Goal: Task Accomplishment & Management: Use online tool/utility

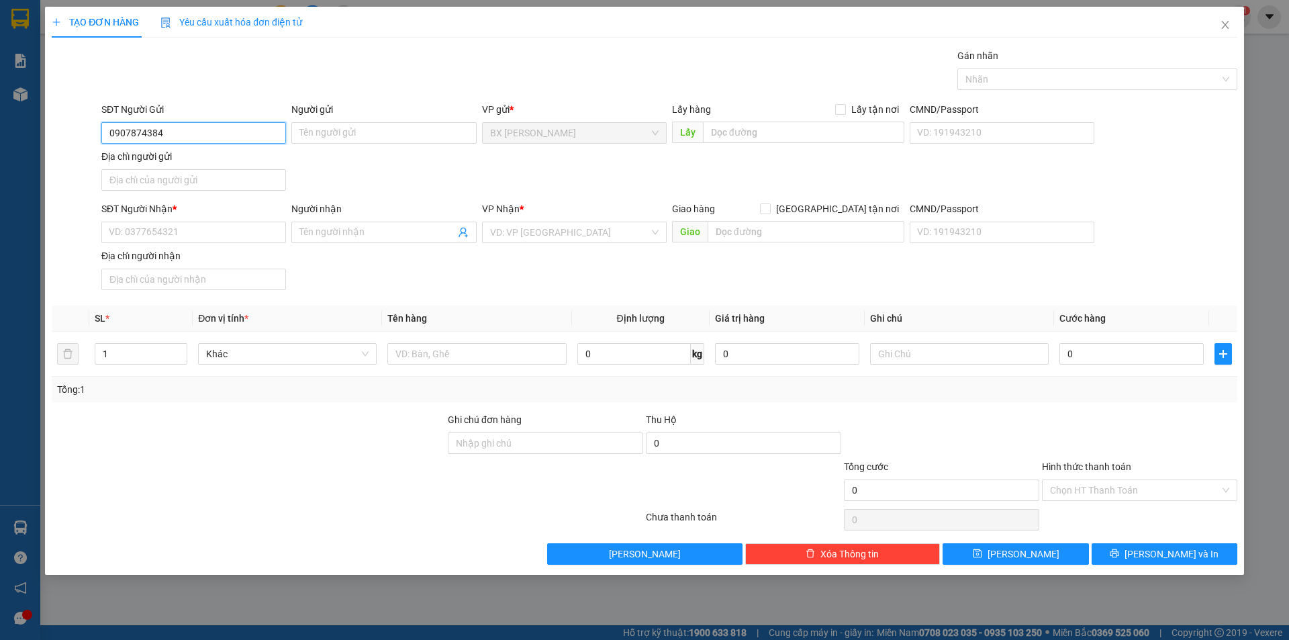
click at [130, 140] on input "0907874384" at bounding box center [193, 132] width 185 height 21
type input "0907874384"
click at [361, 136] on input "Người gửi" at bounding box center [383, 132] width 185 height 21
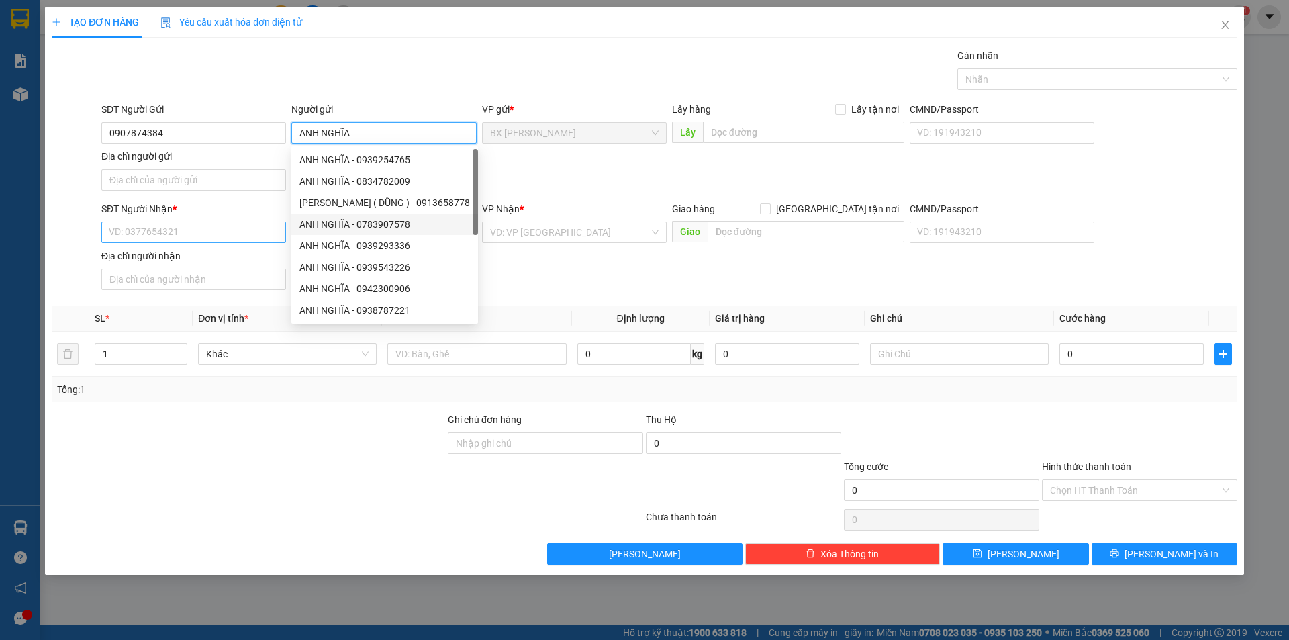
type input "ANH NGHĨA"
click at [147, 234] on input "SĐT Người Nhận *" at bounding box center [193, 232] width 185 height 21
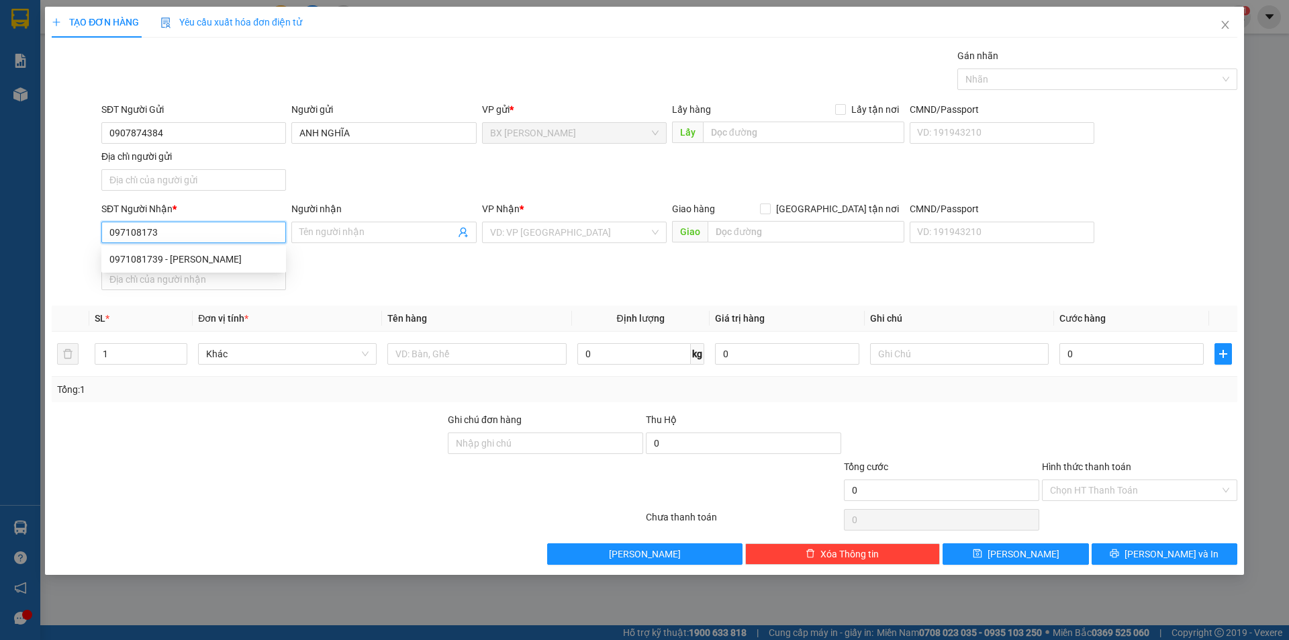
type input "0971081739"
click at [213, 265] on div "0971081739 - [PERSON_NAME]" at bounding box center [193, 259] width 169 height 15
type input "ANH PHÚC"
type input "0971081739"
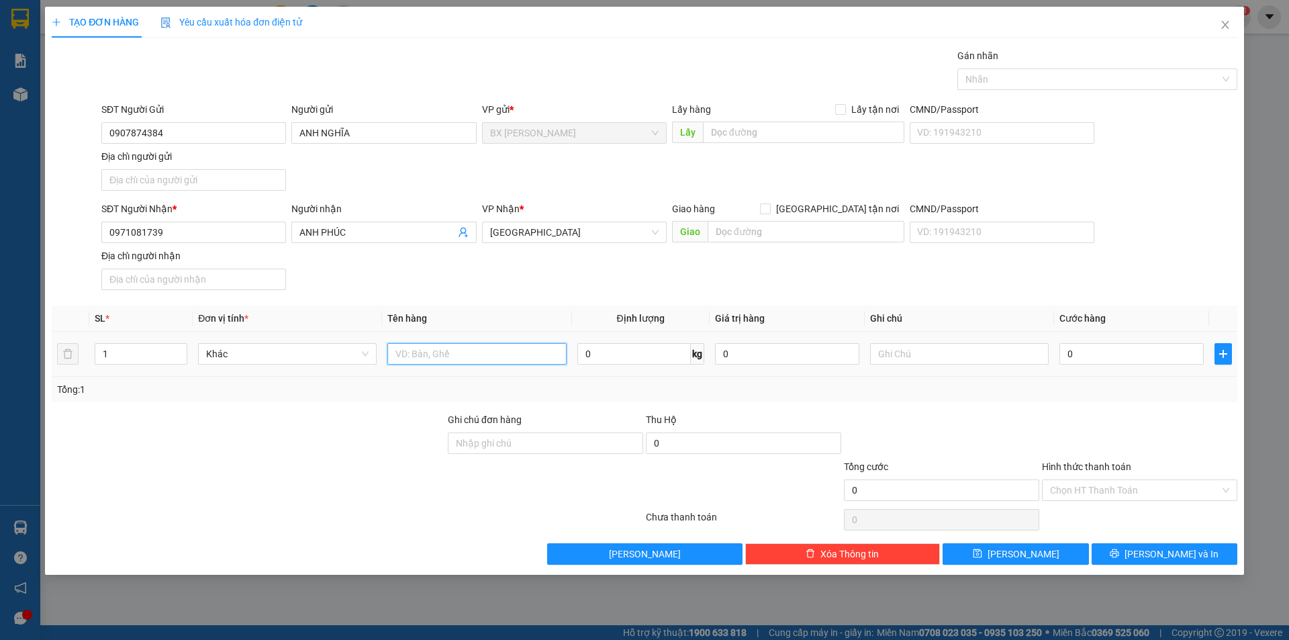
click at [441, 346] on input "text" at bounding box center [476, 353] width 179 height 21
type input "THÙNG"
click at [767, 137] on input "text" at bounding box center [803, 132] width 201 height 21
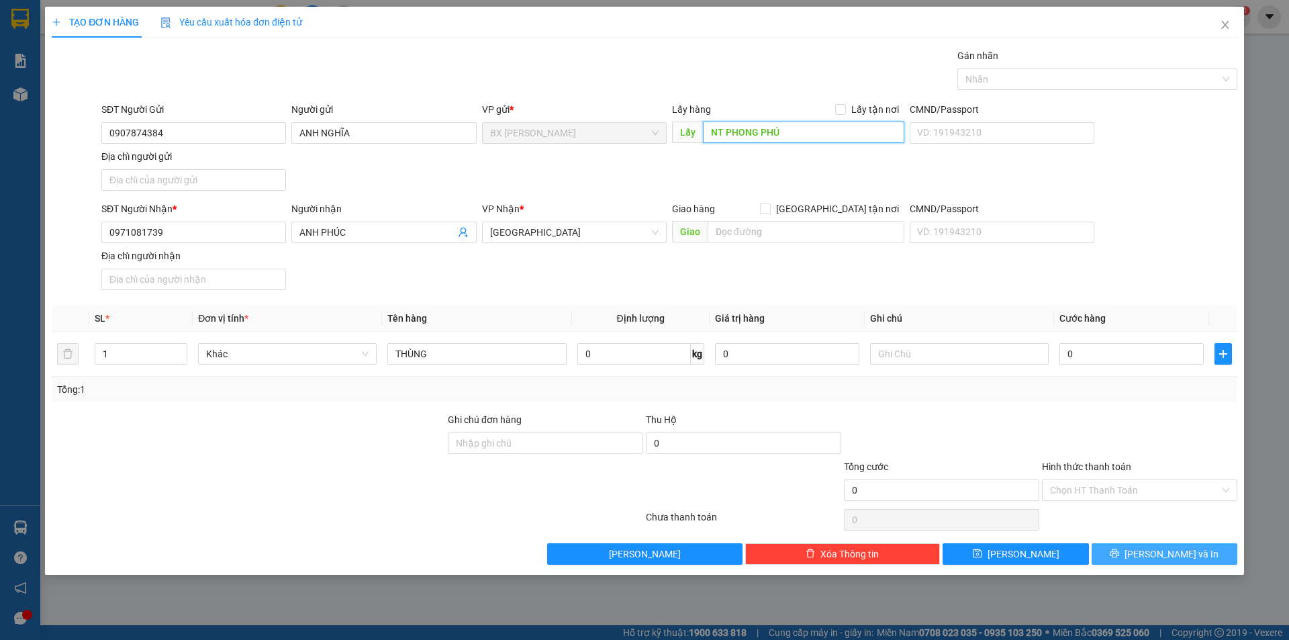
type input "NT PHONG PHÚ"
click at [1166, 555] on span "[PERSON_NAME] và In" at bounding box center [1172, 554] width 94 height 15
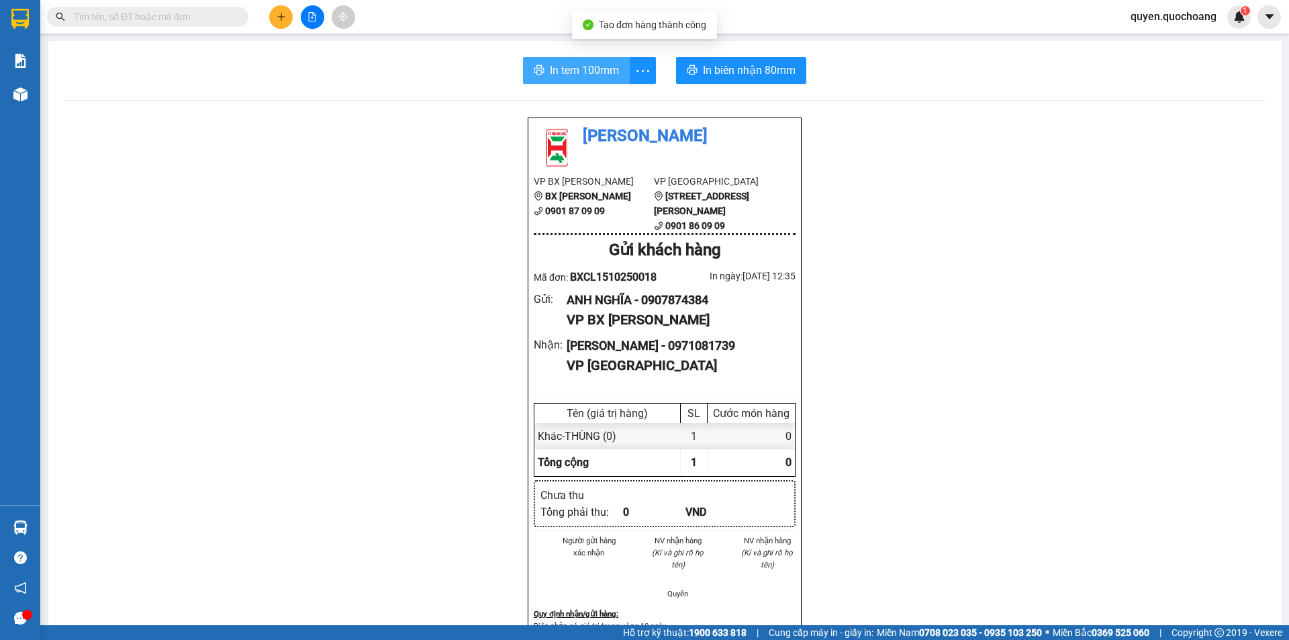
click at [585, 66] on span "In tem 100mm" at bounding box center [584, 70] width 69 height 17
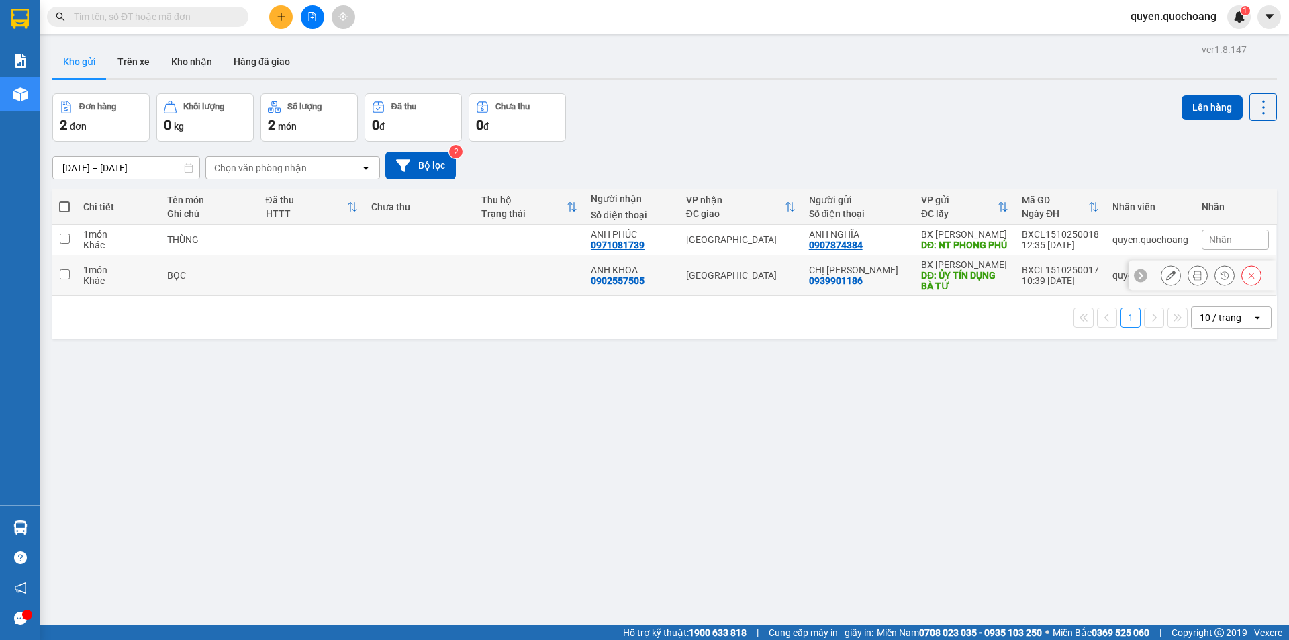
click at [1084, 275] on div "BXCL1510250017" at bounding box center [1060, 270] width 77 height 11
checkbox input "true"
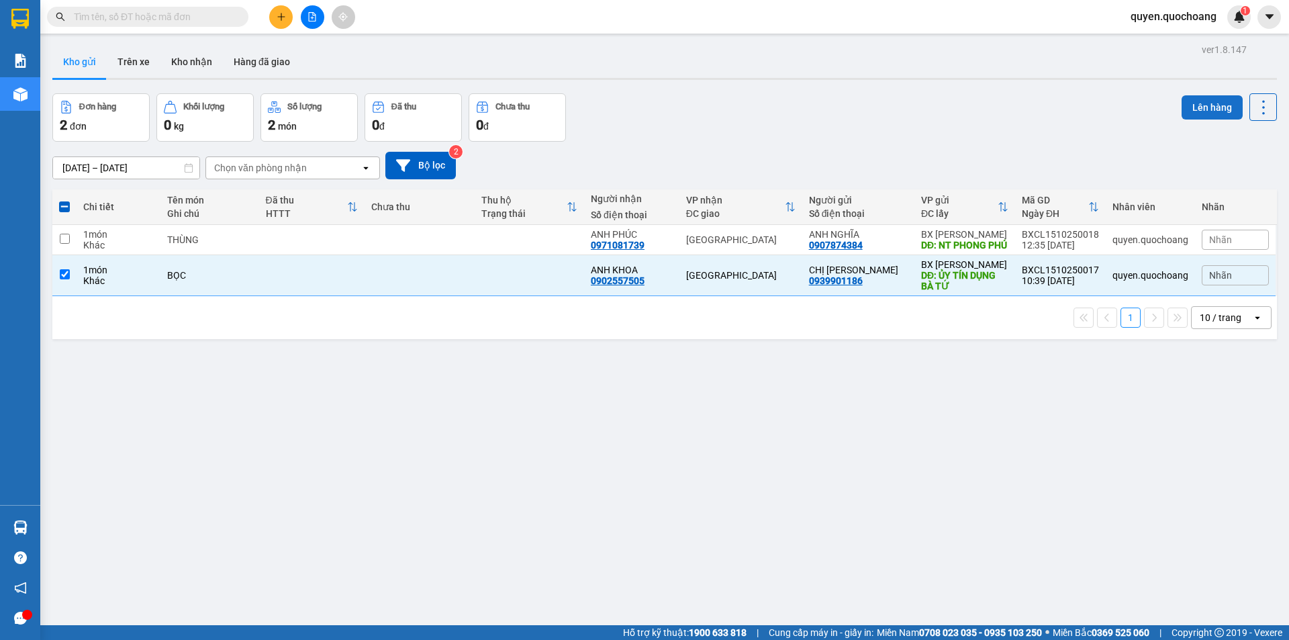
click at [1189, 101] on button "Lên hàng" at bounding box center [1212, 107] width 61 height 24
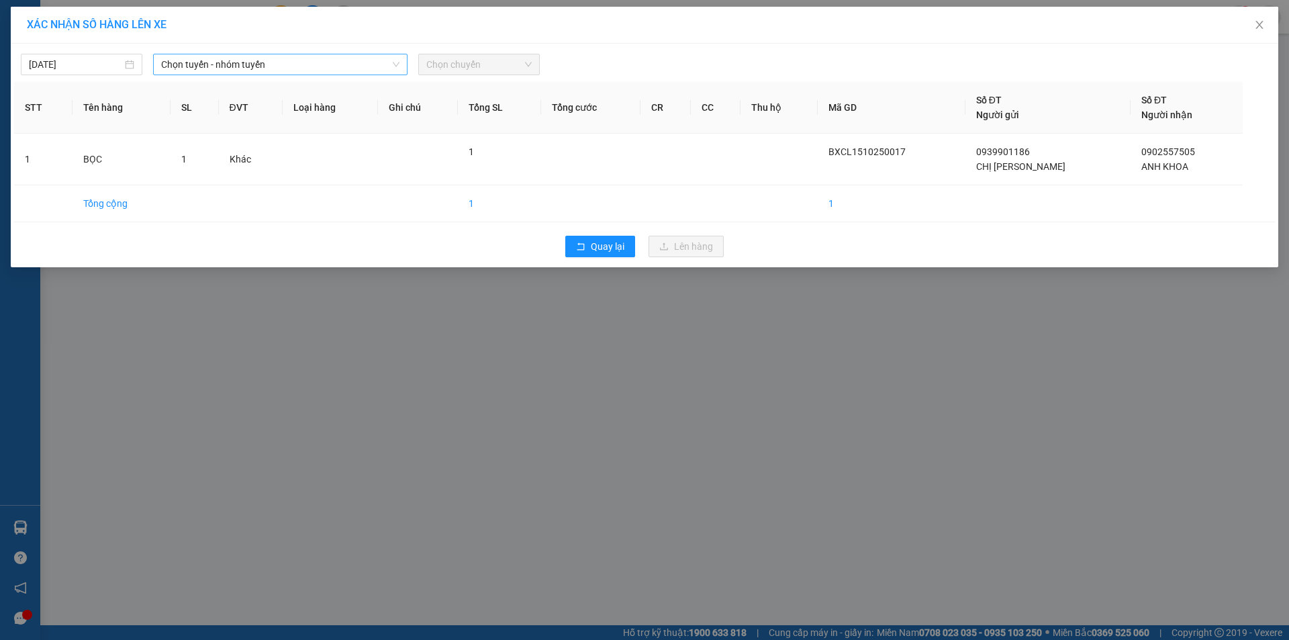
click at [310, 59] on span "Chọn tuyến - nhóm tuyến" at bounding box center [280, 64] width 238 height 20
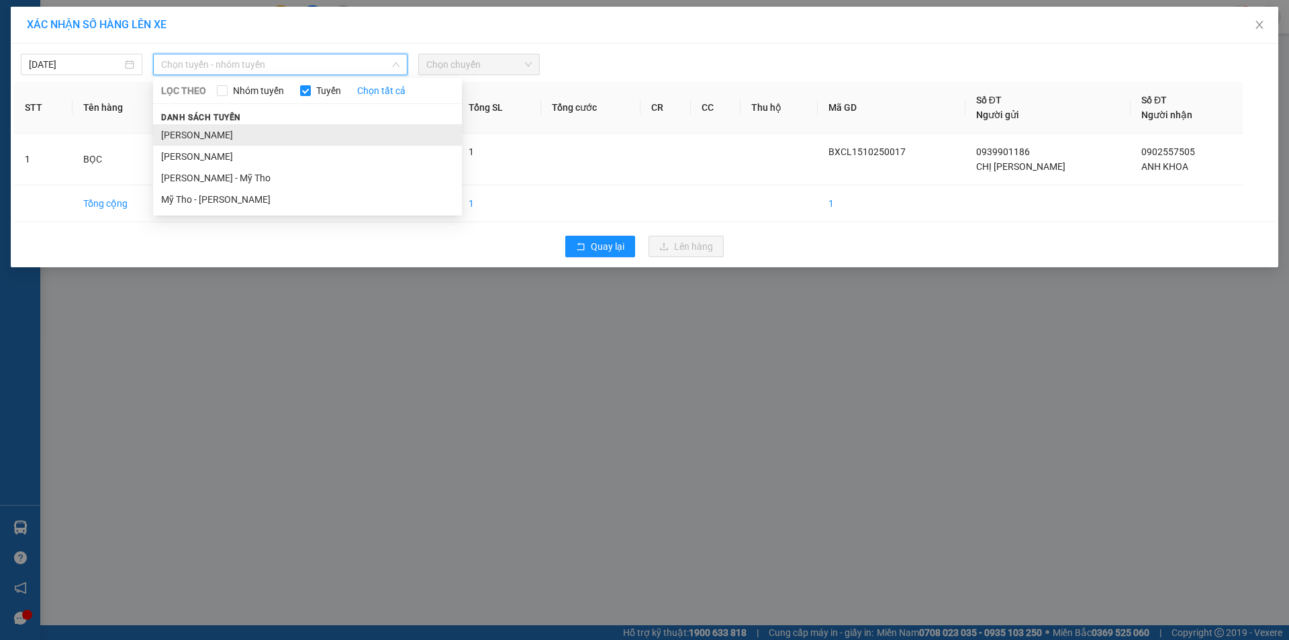
click at [236, 140] on li "[PERSON_NAME]" at bounding box center [307, 134] width 309 height 21
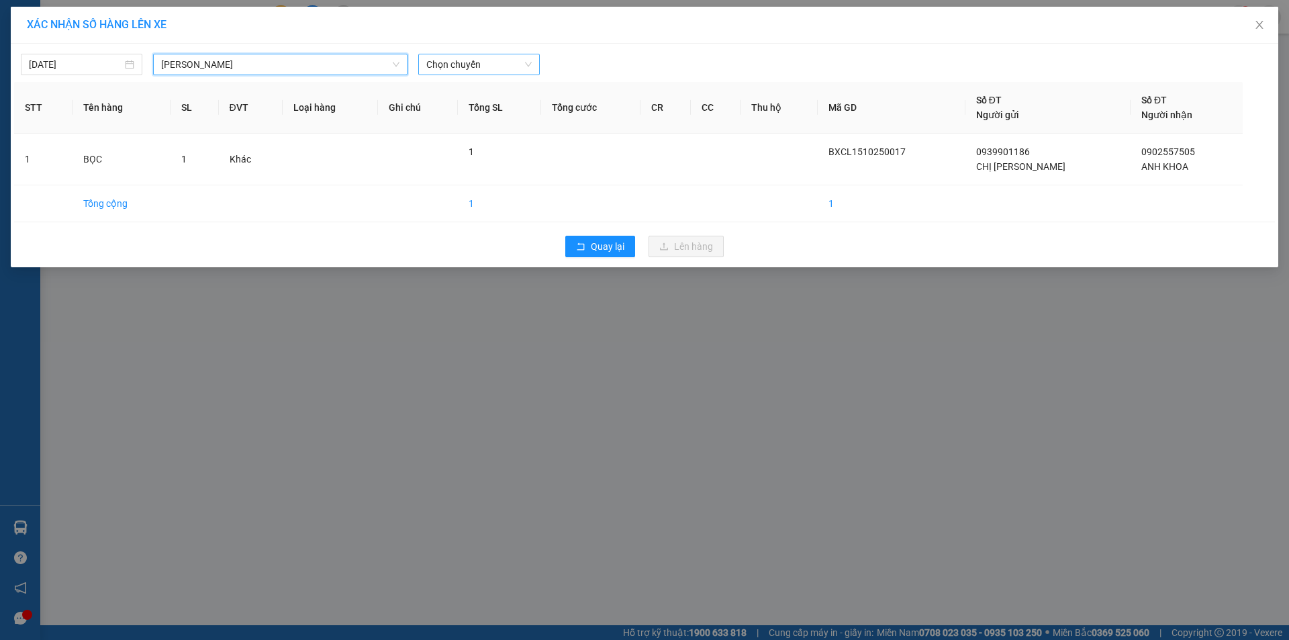
click at [437, 65] on span "Chọn chuyến" at bounding box center [478, 64] width 105 height 20
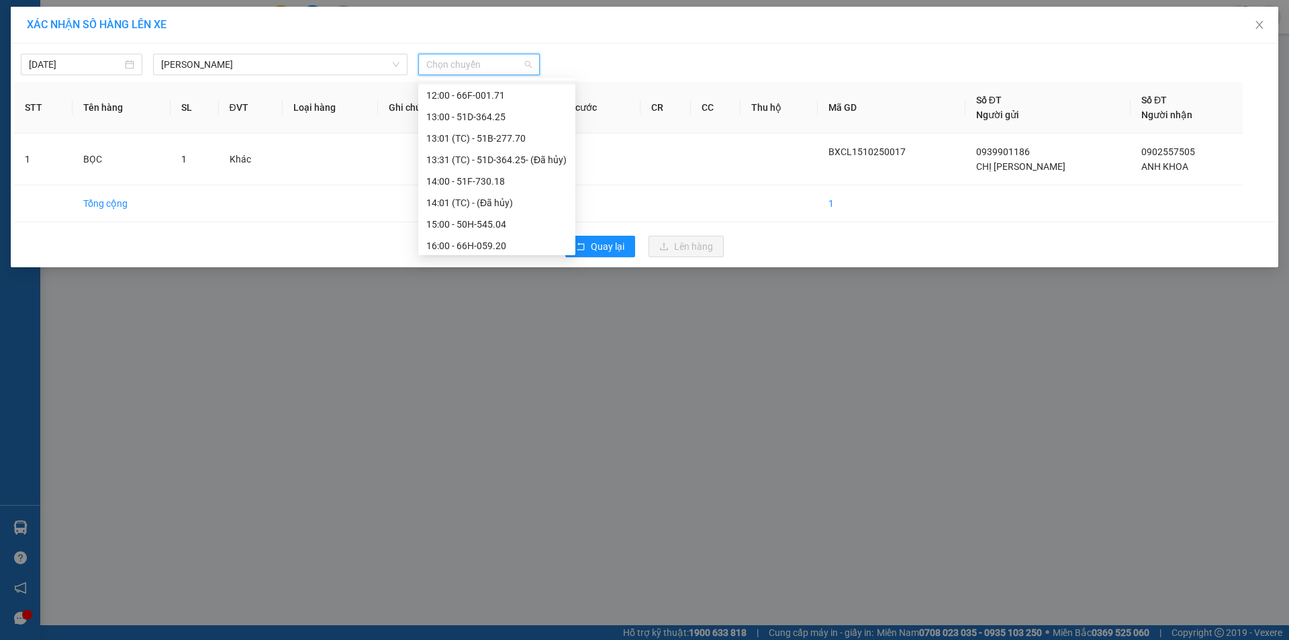
scroll to position [470, 0]
click at [477, 122] on div "12:00 - 66F-001.71" at bounding box center [496, 115] width 141 height 15
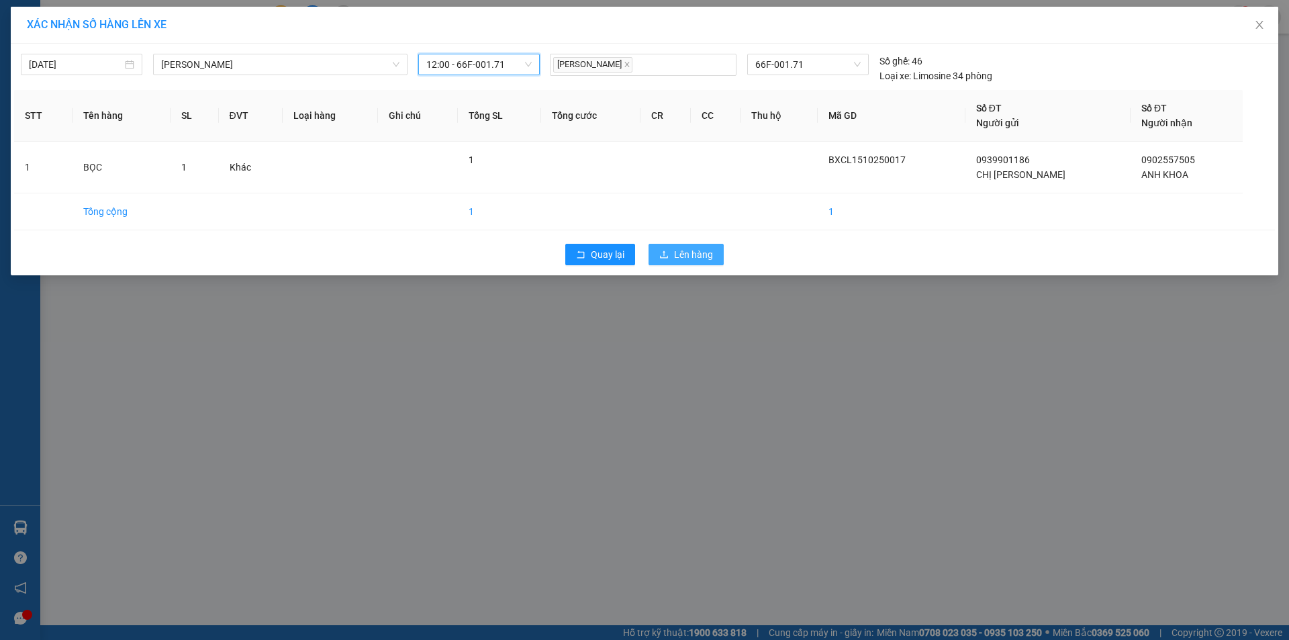
click at [675, 261] on span "Lên hàng" at bounding box center [693, 254] width 39 height 15
